Goal: Information Seeking & Learning: Learn about a topic

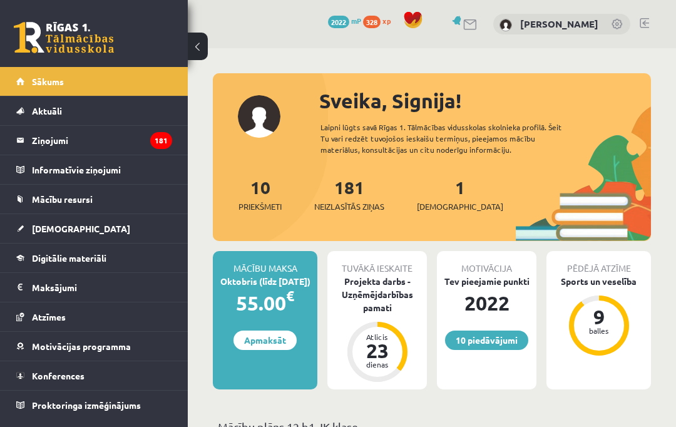
scroll to position [102, 0]
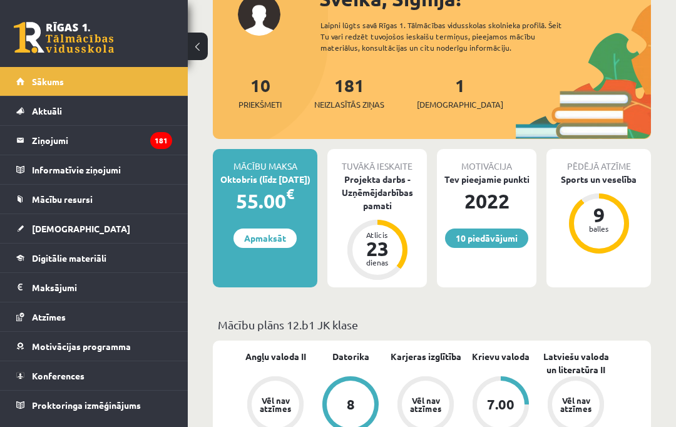
click at [125, 251] on link "Digitālie materiāli" at bounding box center [94, 257] width 156 height 29
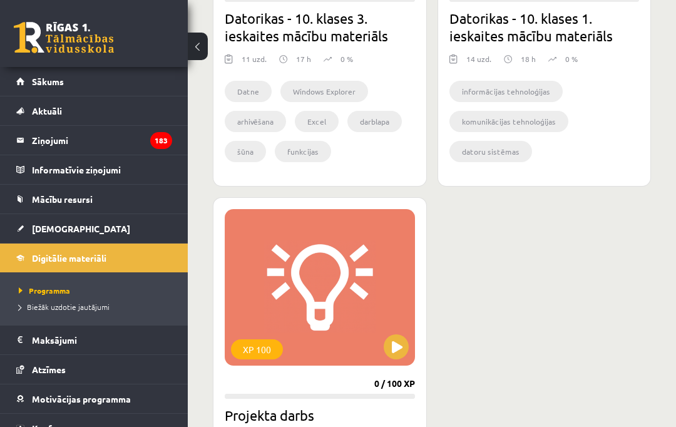
scroll to position [1635, 0]
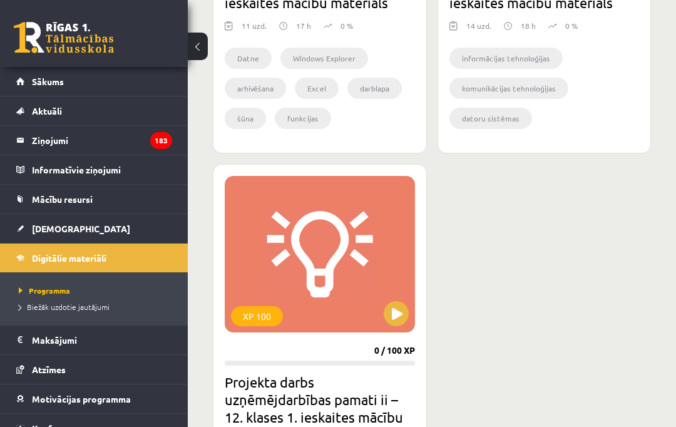
click at [391, 319] on button at bounding box center [396, 313] width 25 height 25
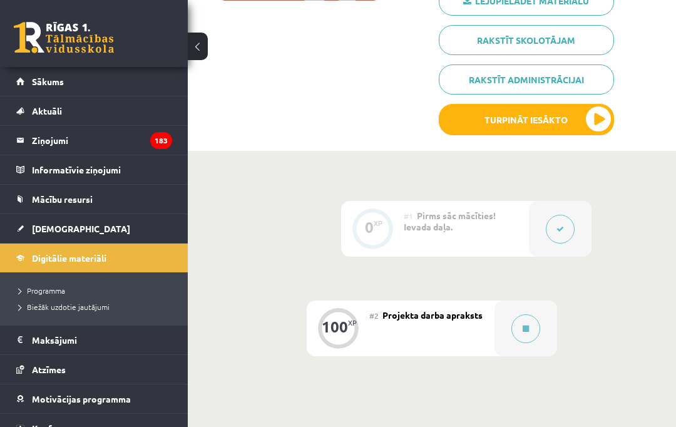
scroll to position [265, 0]
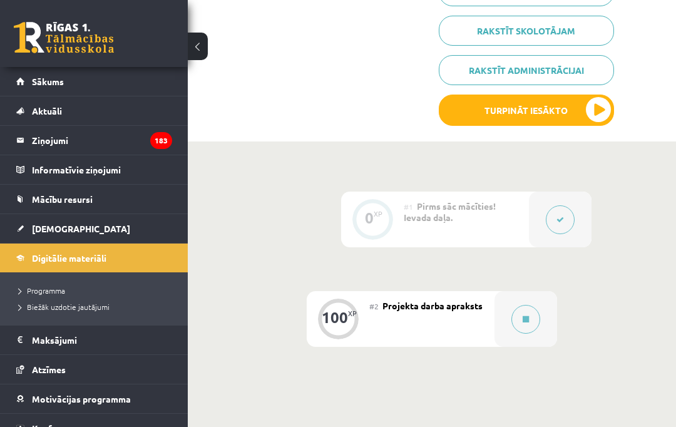
click at [529, 307] on button at bounding box center [525, 319] width 29 height 29
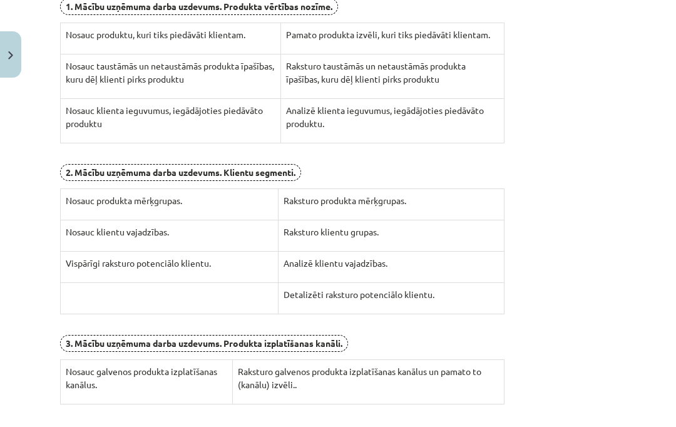
scroll to position [320, 0]
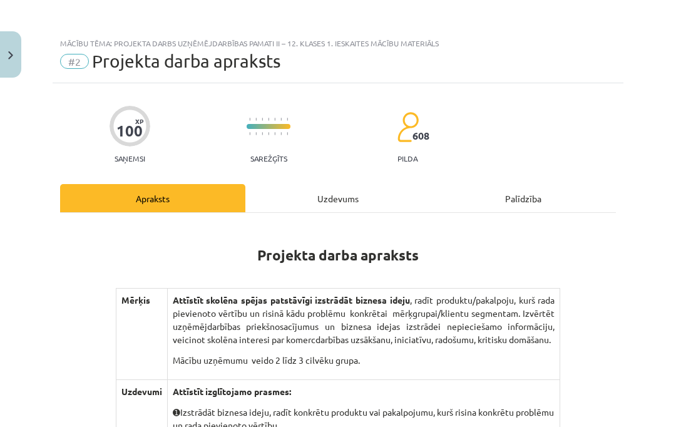
scroll to position [0, 0]
click at [19, 53] on button "Close" at bounding box center [10, 54] width 21 height 46
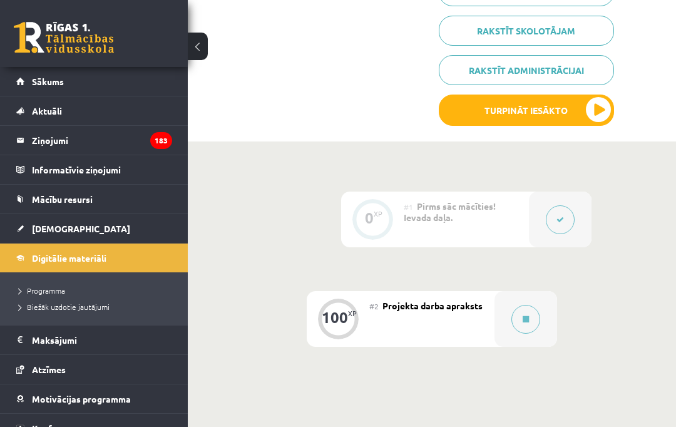
click at [44, 83] on span "Sākums" at bounding box center [48, 81] width 32 height 11
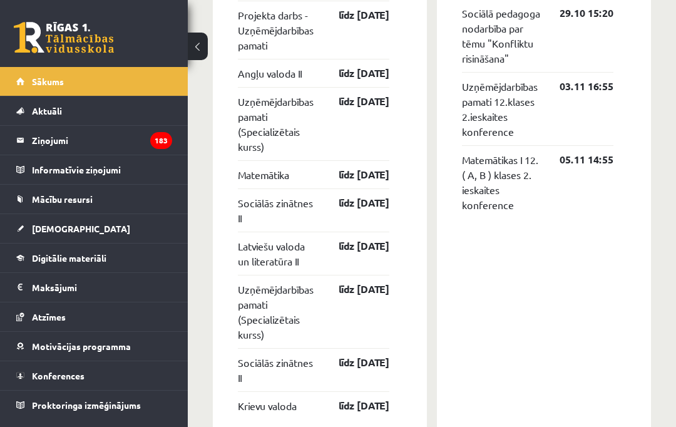
scroll to position [1843, 0]
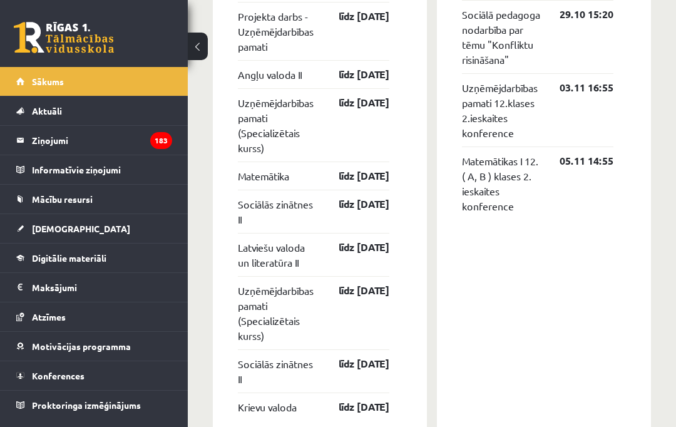
click at [101, 204] on link "Mācību resursi" at bounding box center [94, 199] width 156 height 29
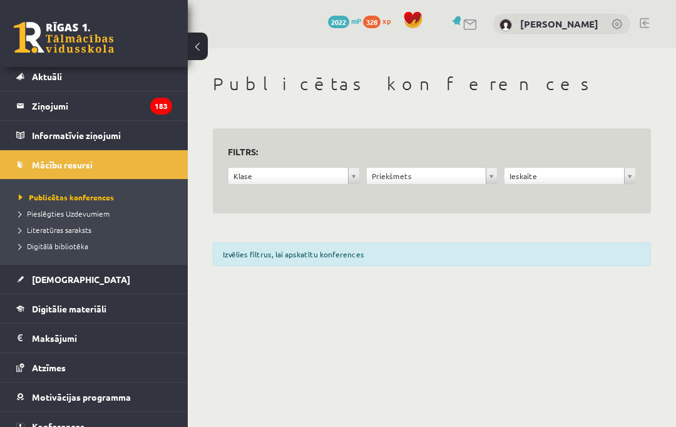
scroll to position [33, 0]
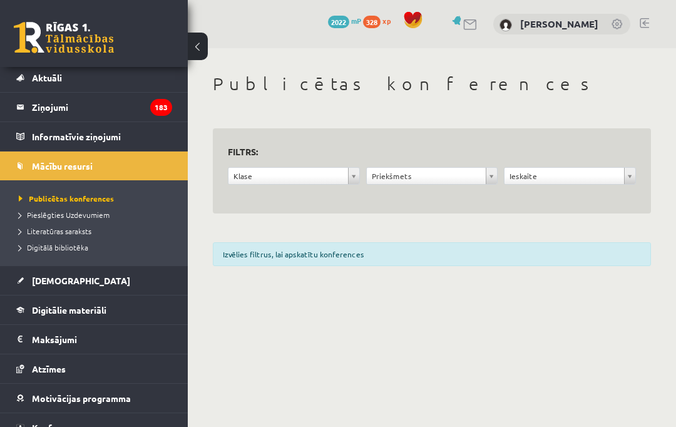
click at [94, 308] on span "Digitālie materiāli" at bounding box center [69, 309] width 74 height 11
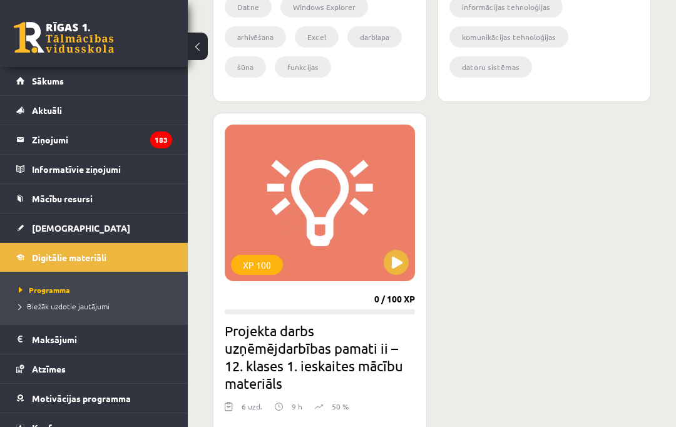
scroll to position [1685, 0]
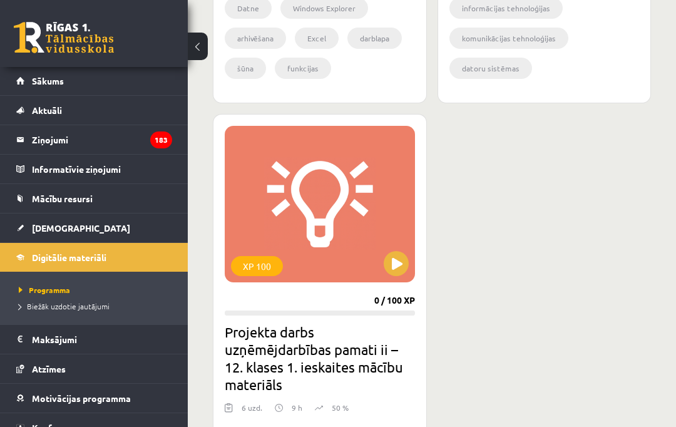
click at [401, 270] on button at bounding box center [396, 263] width 25 height 25
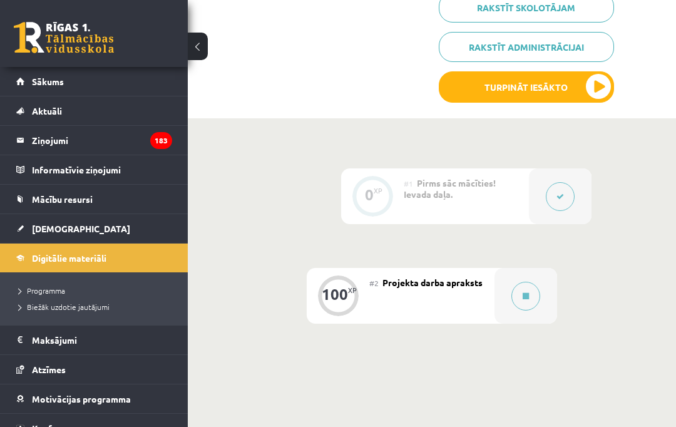
scroll to position [333, 0]
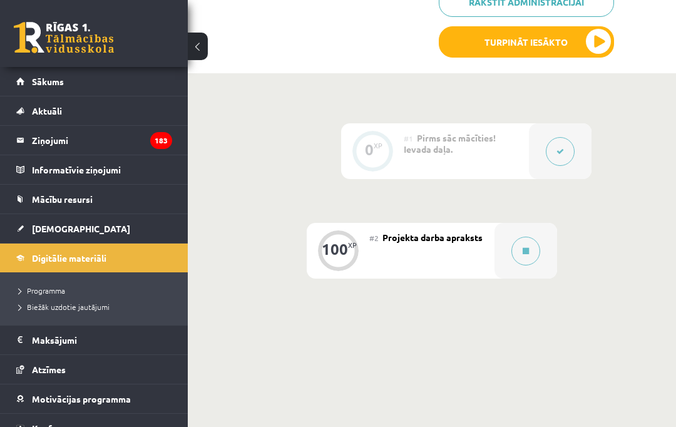
click at [534, 248] on button at bounding box center [525, 251] width 29 height 29
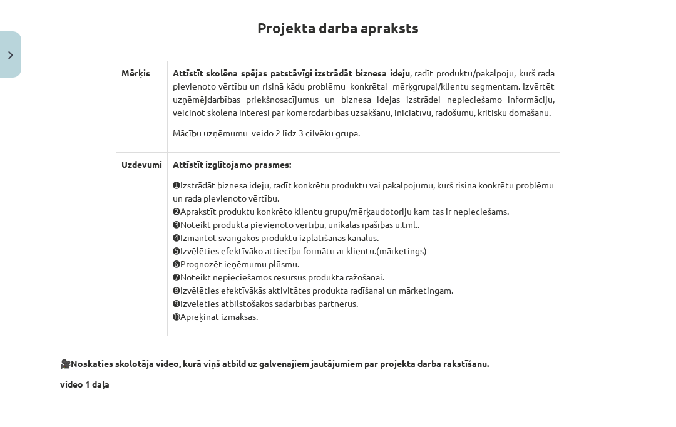
scroll to position [229, 0]
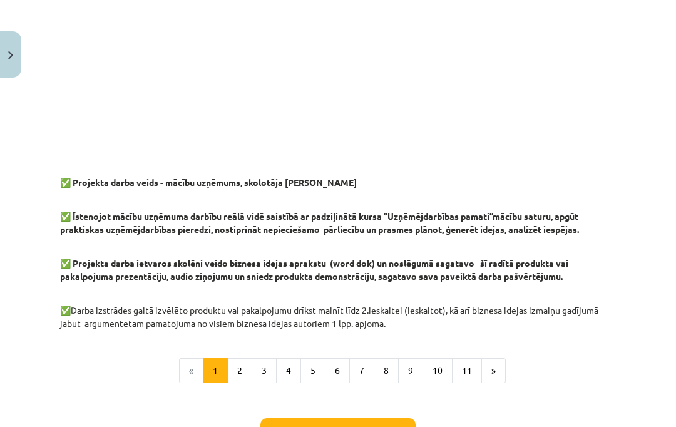
click at [243, 369] on button "2" at bounding box center [239, 370] width 25 height 25
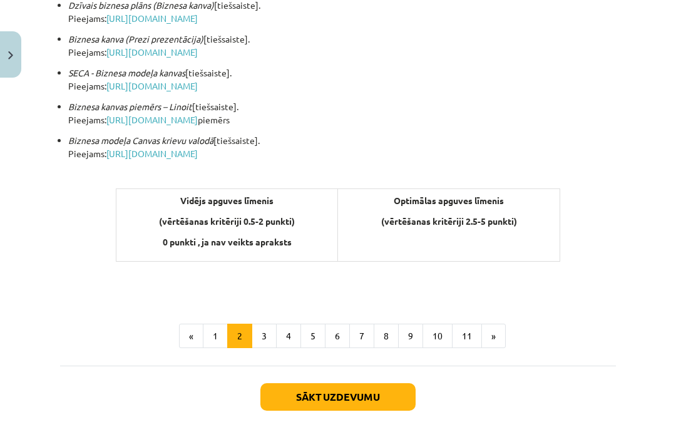
click at [271, 349] on button "3" at bounding box center [264, 336] width 25 height 25
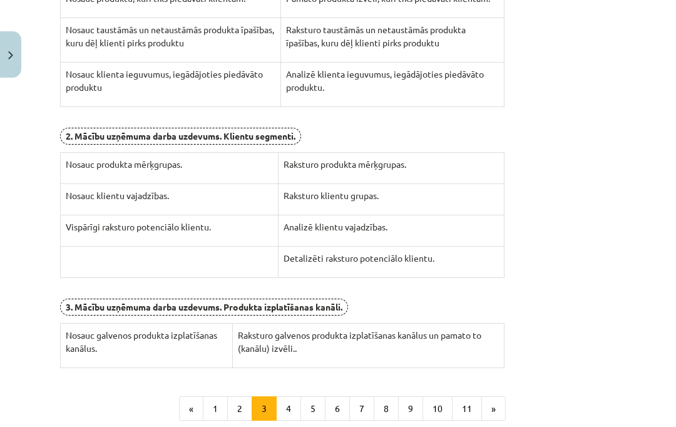
scroll to position [352, 0]
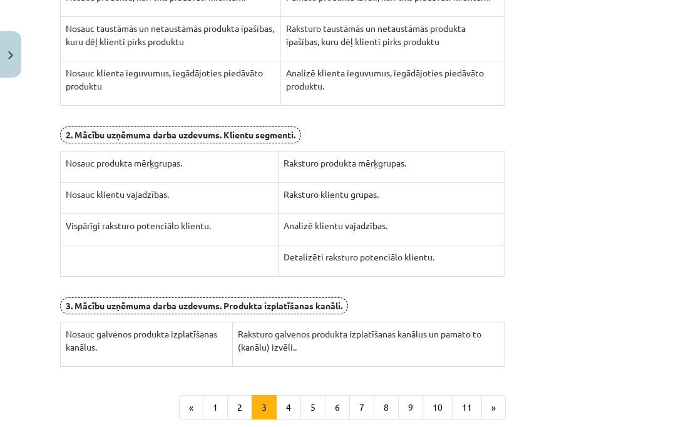
click at [280, 404] on button "4" at bounding box center [288, 407] width 25 height 25
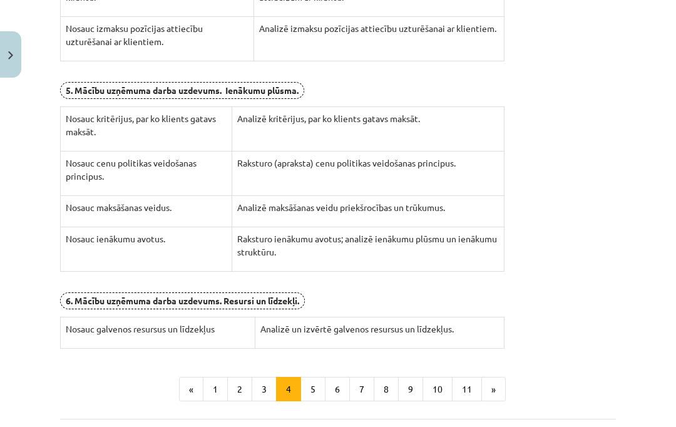
scroll to position [423, 0]
click at [10, 49] on button "Close" at bounding box center [10, 54] width 21 height 46
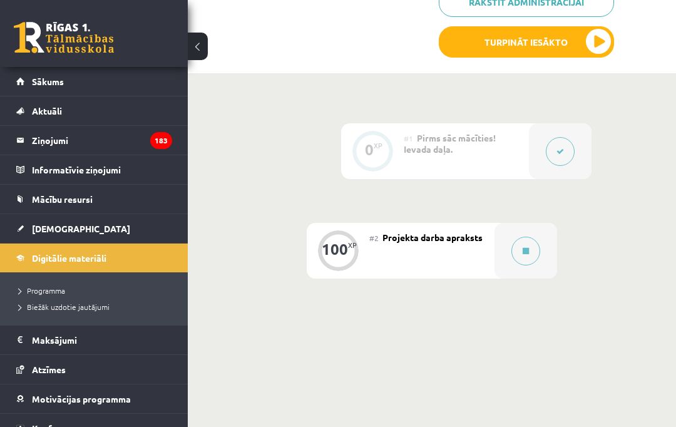
click at [523, 237] on button at bounding box center [525, 251] width 29 height 29
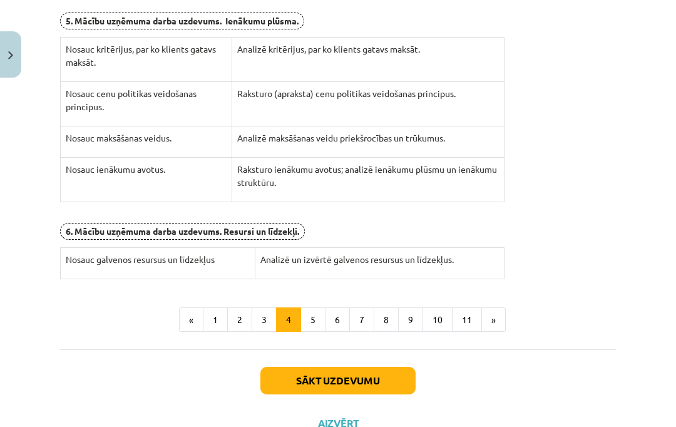
scroll to position [492, 0]
click at [309, 317] on button "5" at bounding box center [312, 320] width 25 height 25
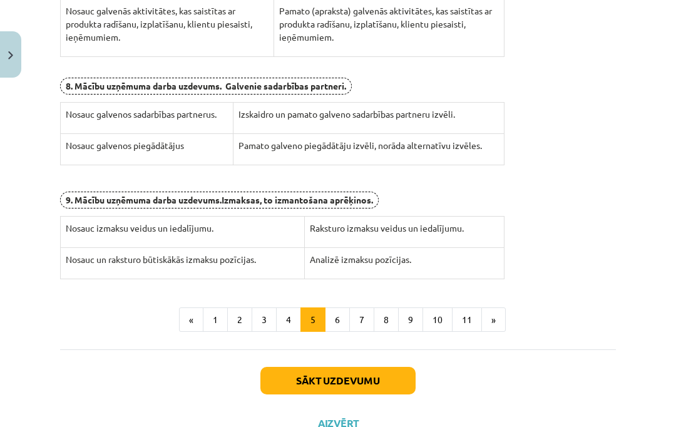
click at [332, 319] on button "6" at bounding box center [337, 319] width 25 height 25
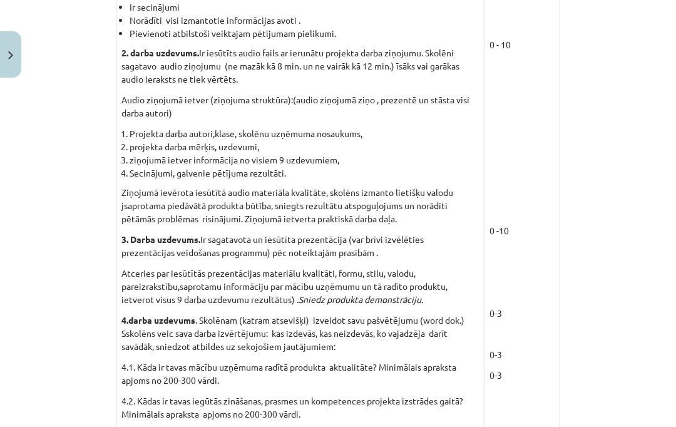
scroll to position [962, 0]
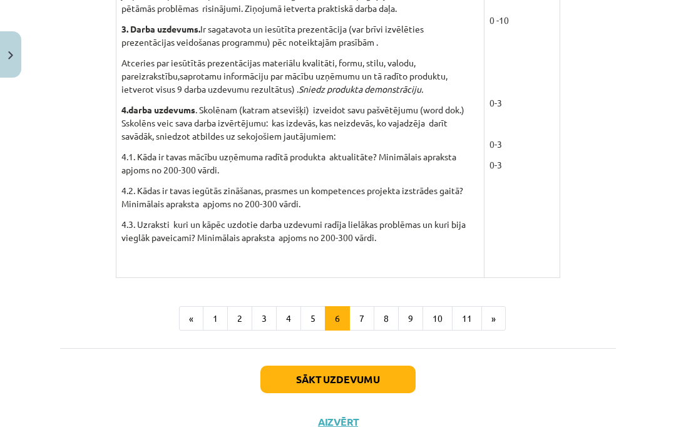
click at [361, 319] on button "7" at bounding box center [361, 318] width 25 height 25
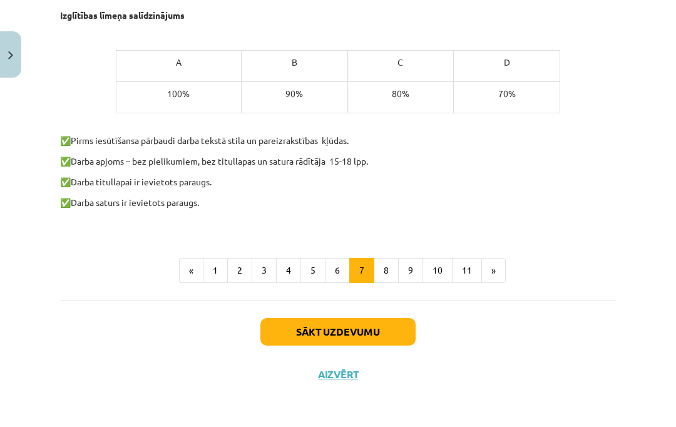
scroll to position [760, 0]
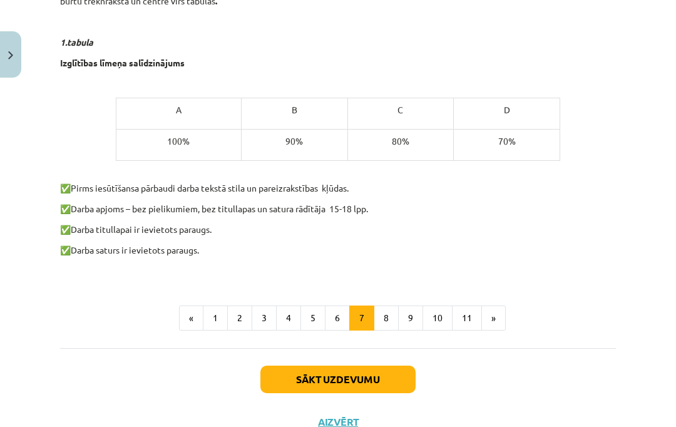
click at [328, 312] on button "6" at bounding box center [337, 317] width 25 height 25
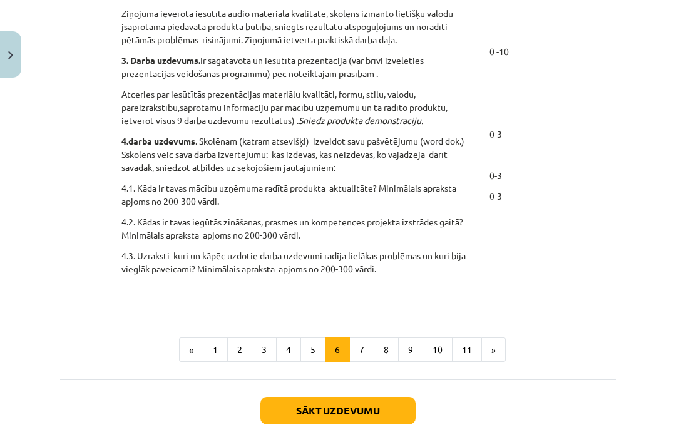
scroll to position [1141, 0]
click at [357, 351] on button "7" at bounding box center [361, 349] width 25 height 25
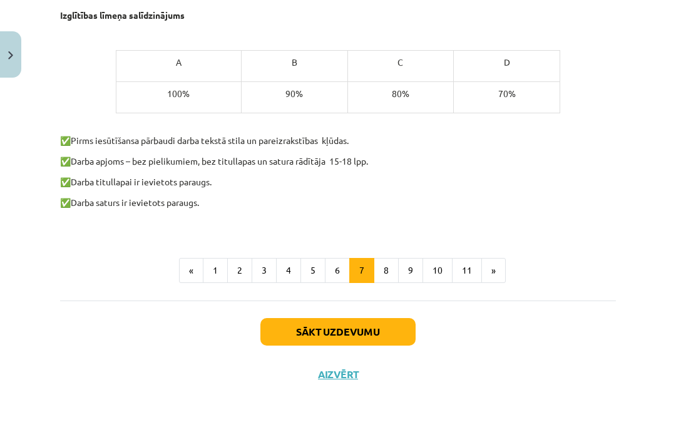
scroll to position [760, 0]
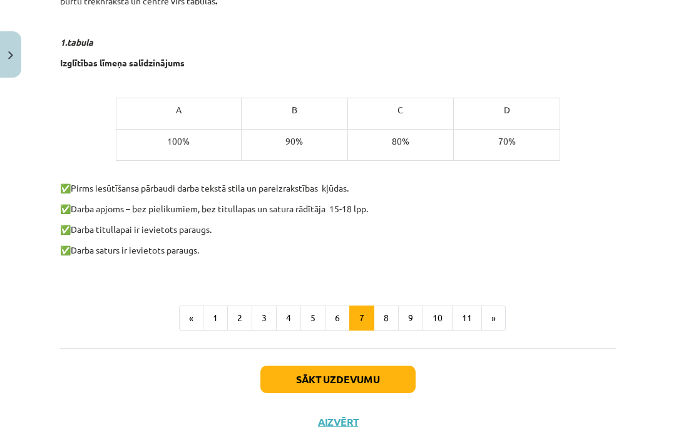
click at [336, 315] on button "6" at bounding box center [337, 317] width 25 height 25
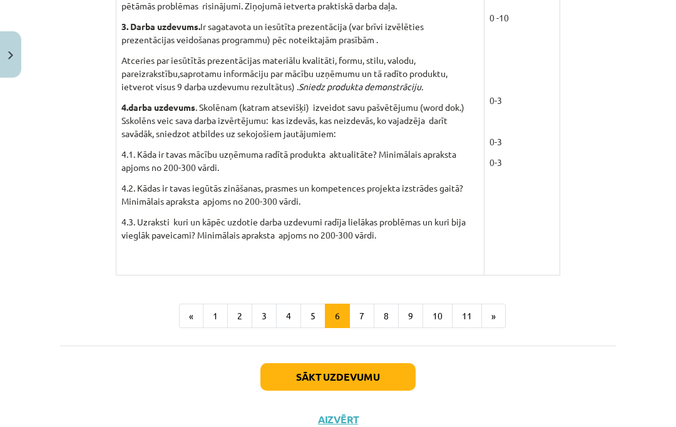
click at [309, 320] on button "5" at bounding box center [312, 316] width 25 height 25
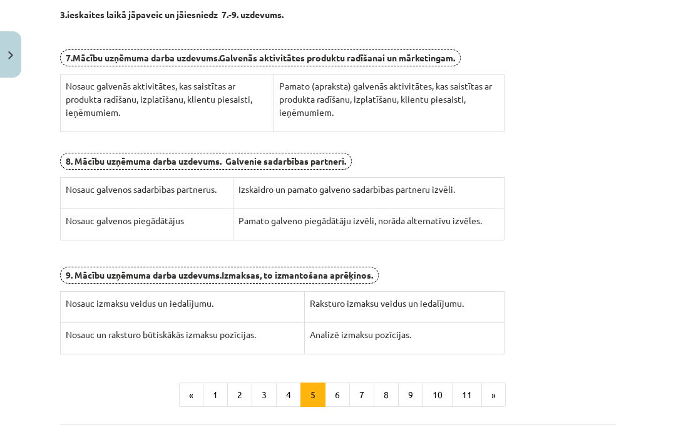
click at [270, 389] on button "3" at bounding box center [264, 394] width 25 height 25
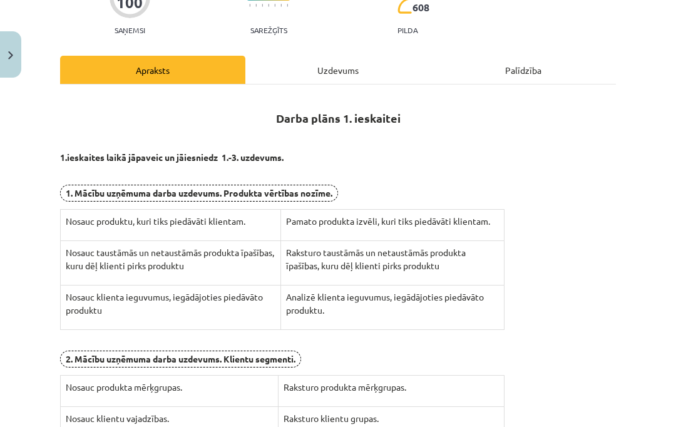
scroll to position [129, 0]
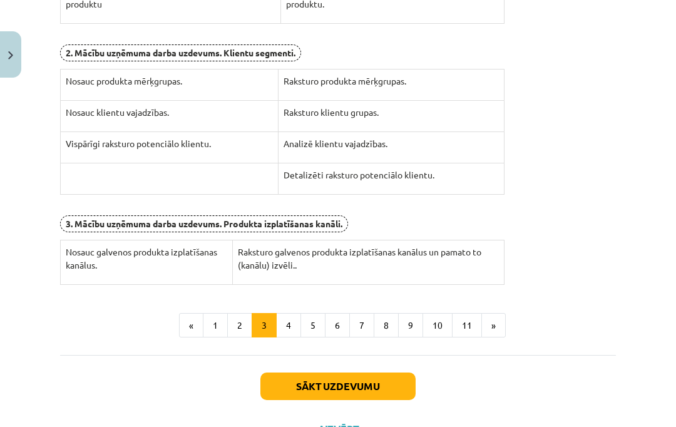
click at [325, 313] on button "6" at bounding box center [337, 325] width 25 height 25
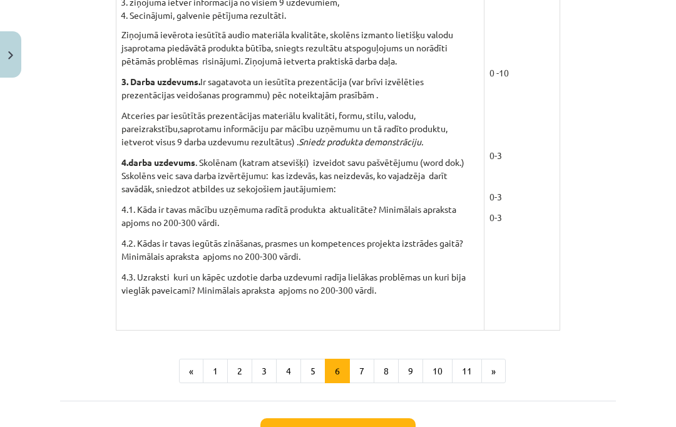
scroll to position [1120, 0]
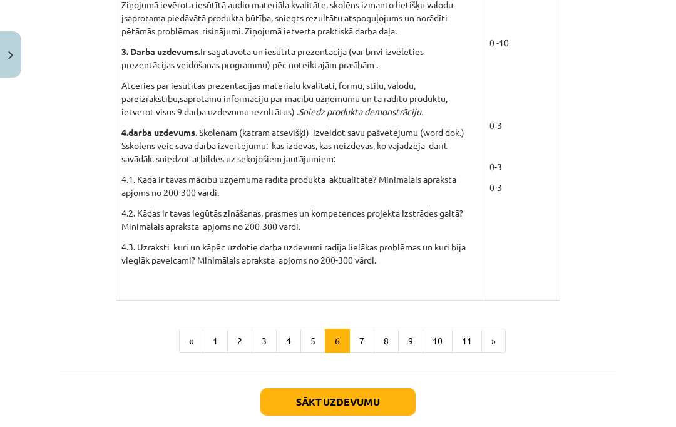
click at [359, 345] on button "7" at bounding box center [361, 341] width 25 height 25
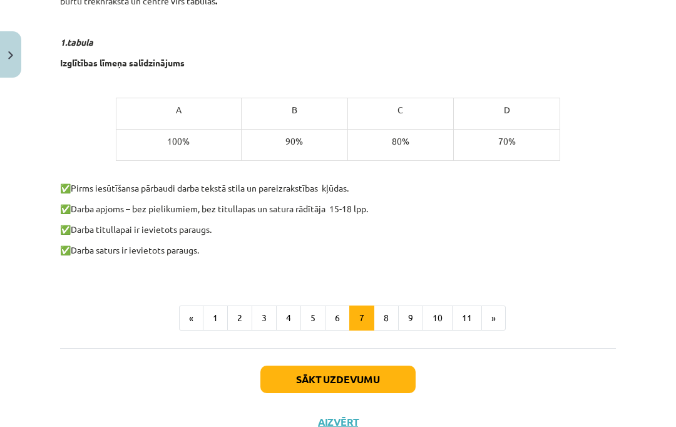
click at [390, 315] on button "8" at bounding box center [386, 317] width 25 height 25
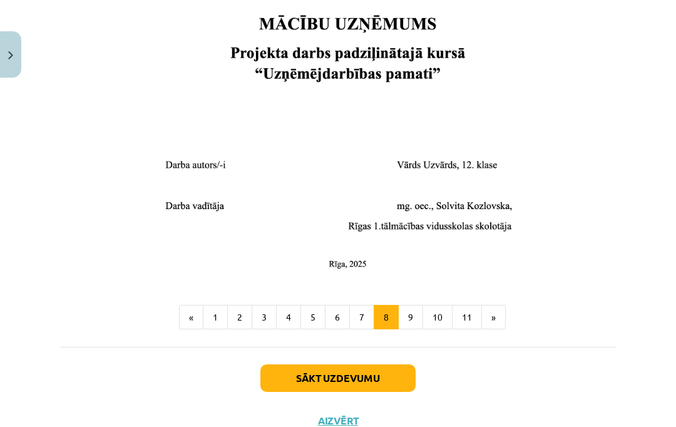
click at [365, 309] on button "7" at bounding box center [361, 317] width 25 height 25
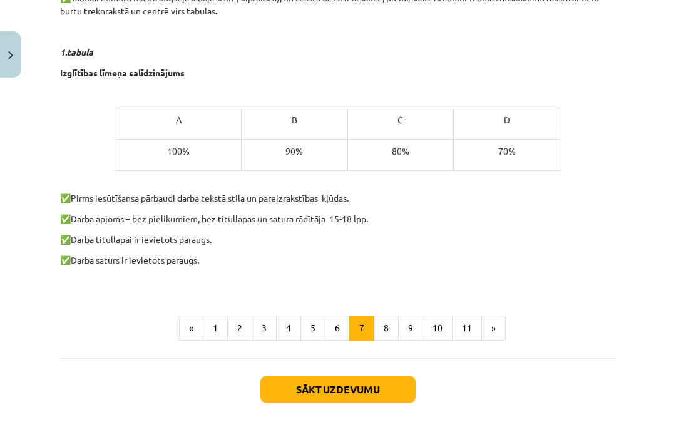
scroll to position [750, 0]
click at [345, 330] on button "6" at bounding box center [337, 327] width 25 height 25
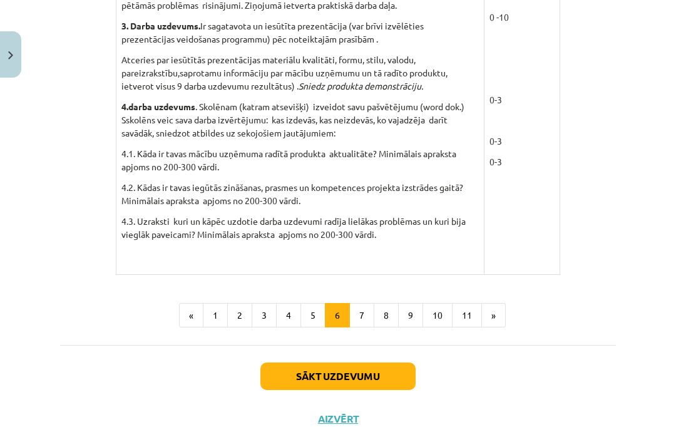
click at [367, 319] on button "7" at bounding box center [361, 315] width 25 height 25
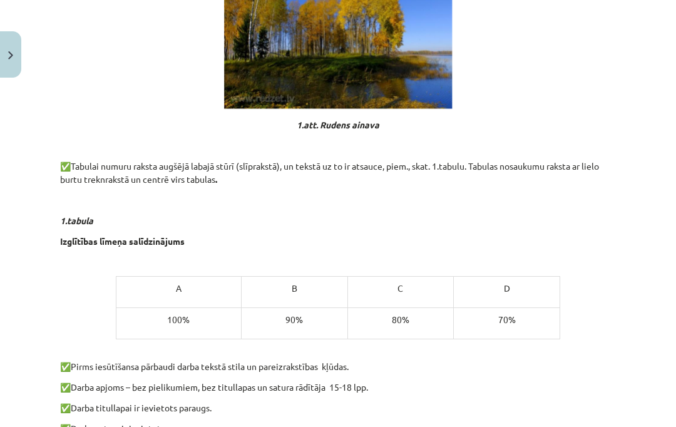
scroll to position [584, 0]
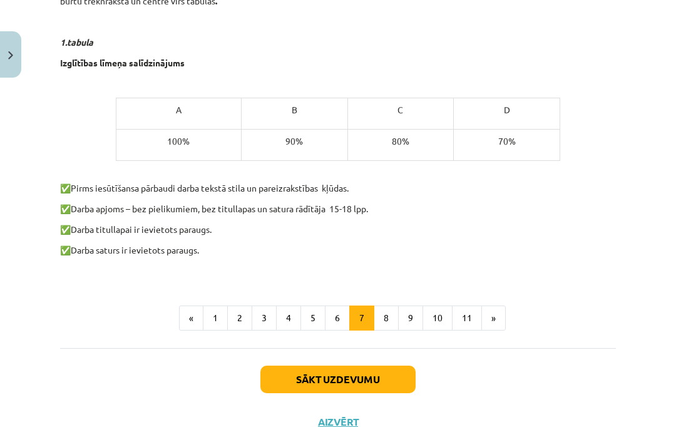
click at [384, 315] on button "8" at bounding box center [386, 317] width 25 height 25
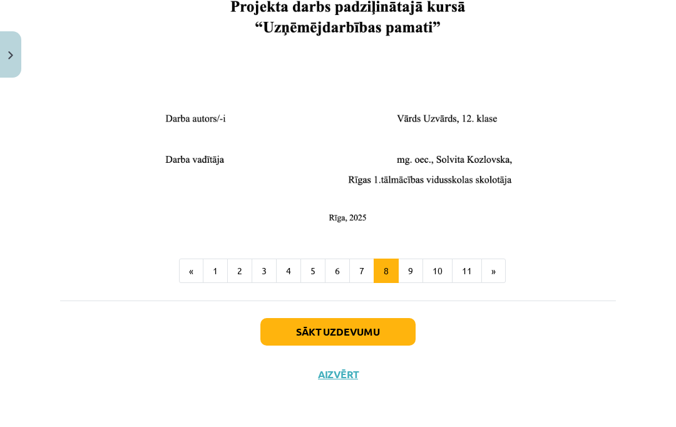
scroll to position [498, 0]
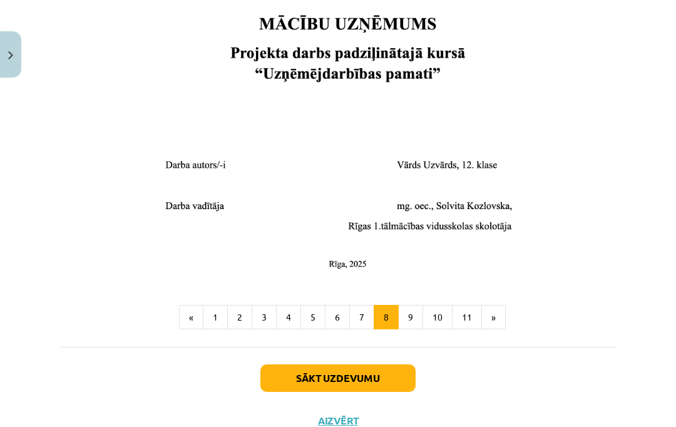
click at [406, 318] on button "9" at bounding box center [410, 317] width 25 height 25
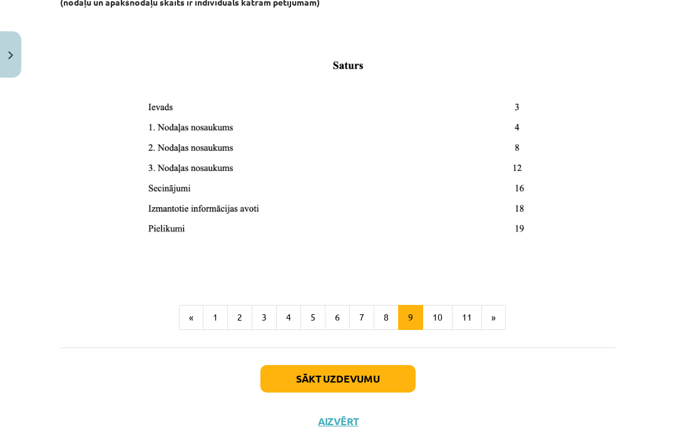
click at [434, 314] on button "10" at bounding box center [437, 317] width 30 height 25
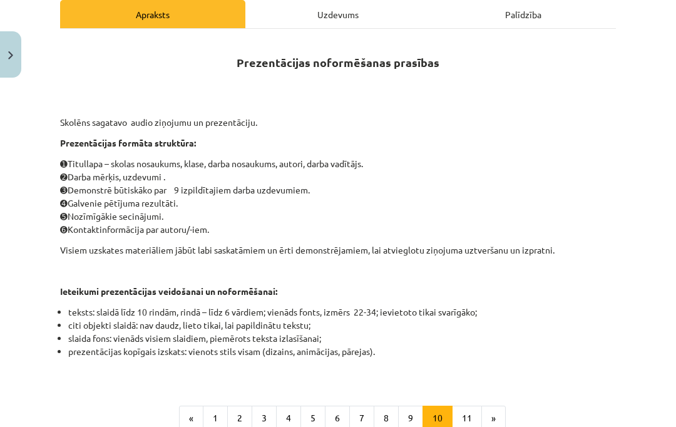
scroll to position [184, 0]
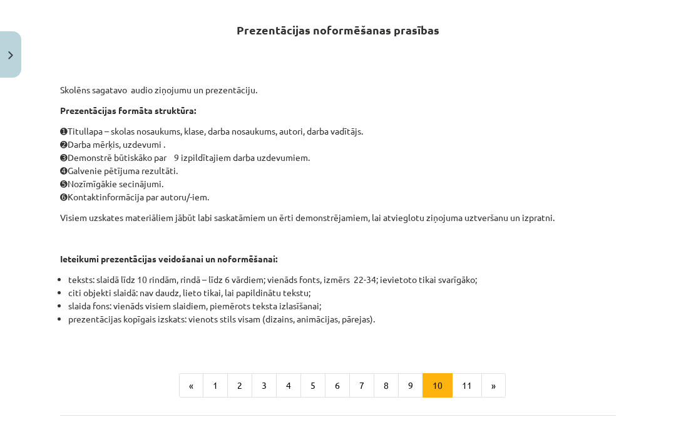
click at [463, 378] on button "11" at bounding box center [467, 385] width 30 height 25
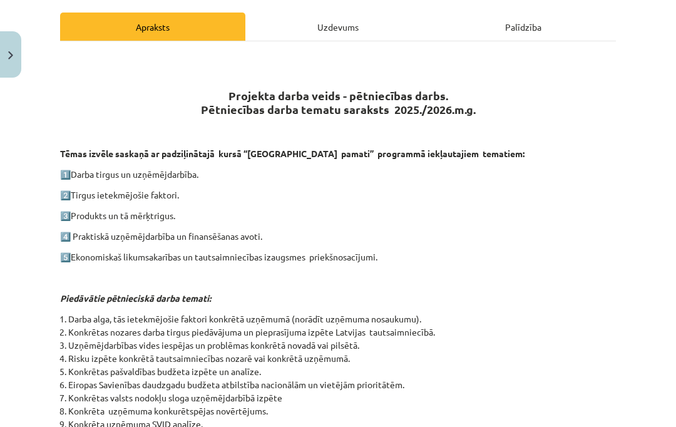
scroll to position [166, 0]
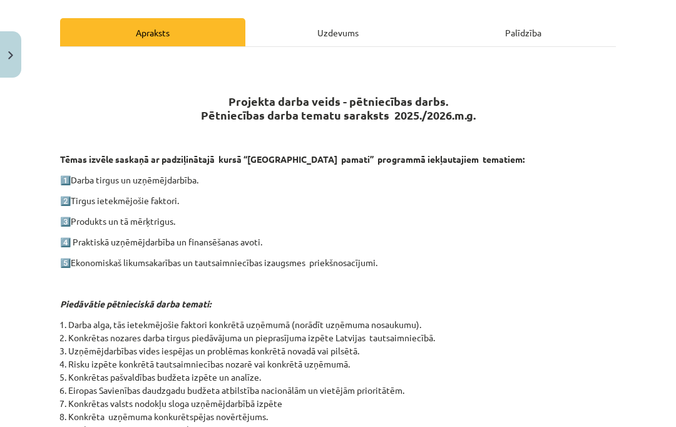
click at [21, 59] on button "Close" at bounding box center [10, 54] width 21 height 46
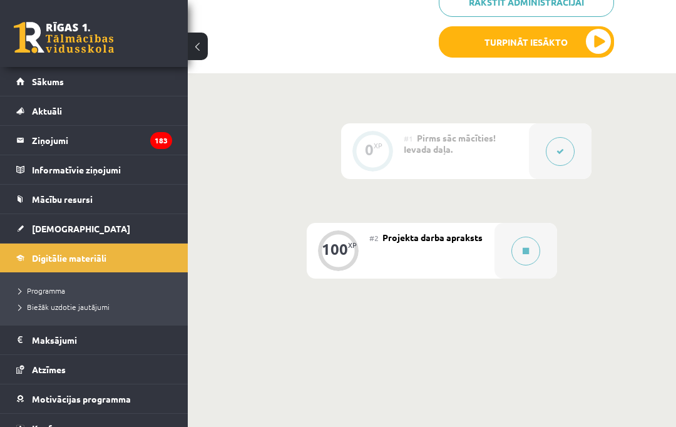
click at [126, 78] on link "Sākums" at bounding box center [94, 81] width 156 height 29
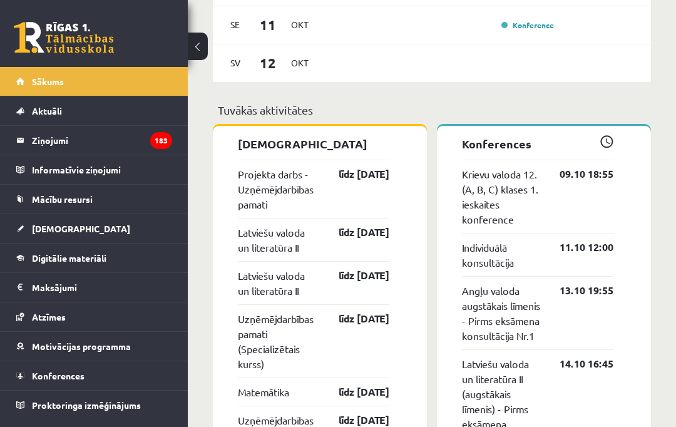
scroll to position [980, 0]
click at [105, 220] on link "[DEMOGRAPHIC_DATA]" at bounding box center [94, 228] width 156 height 29
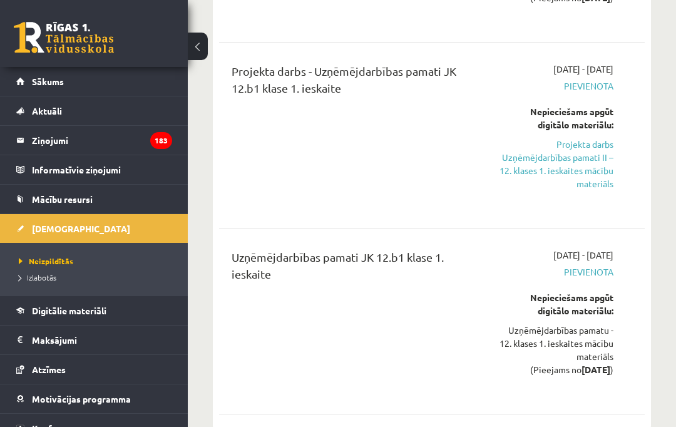
scroll to position [964, 0]
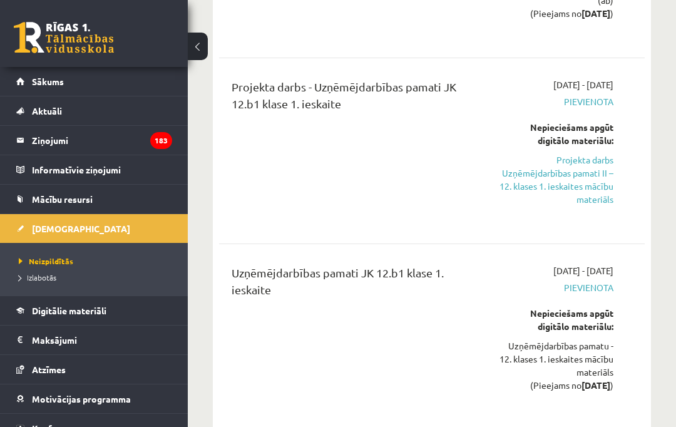
click at [45, 144] on legend "Ziņojumi 183" at bounding box center [102, 140] width 140 height 29
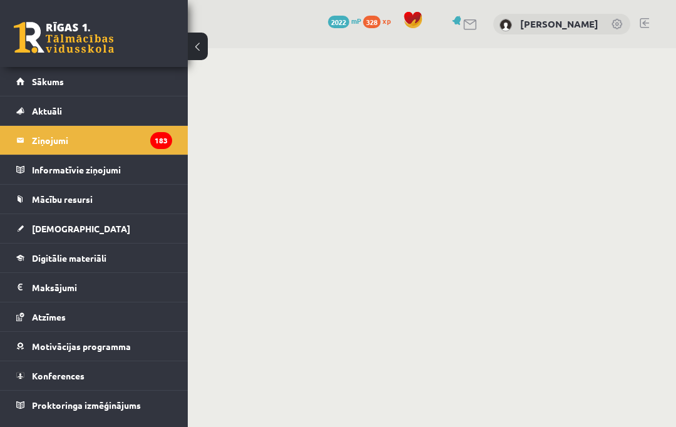
scroll to position [24, 0]
